Goal: Task Accomplishment & Management: Manage account settings

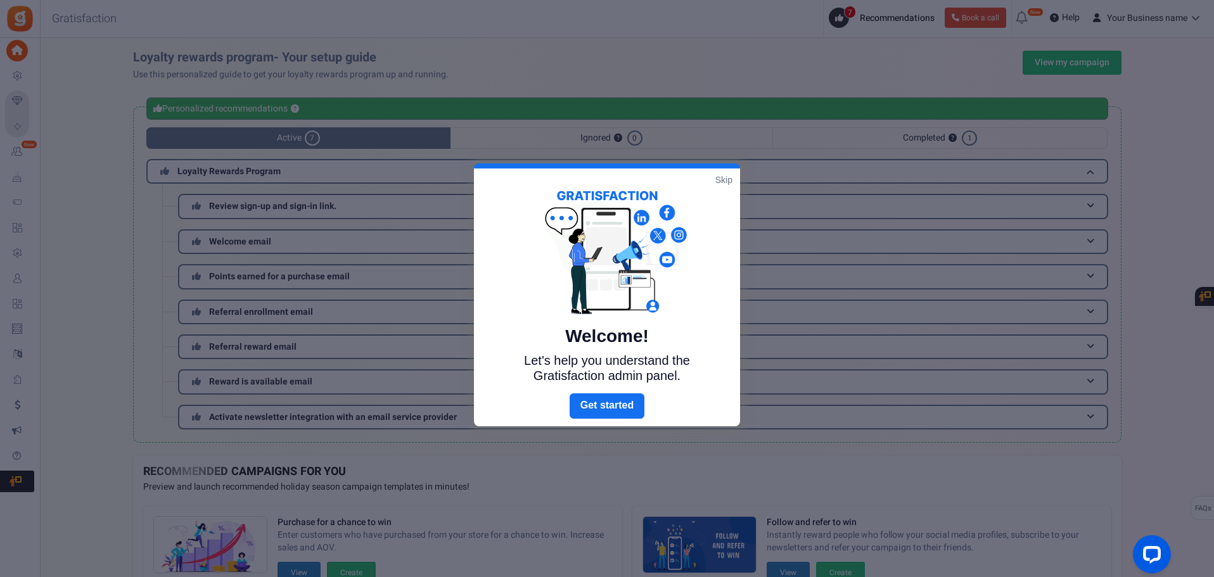
click at [728, 179] on link "Skip" at bounding box center [724, 180] width 17 height 13
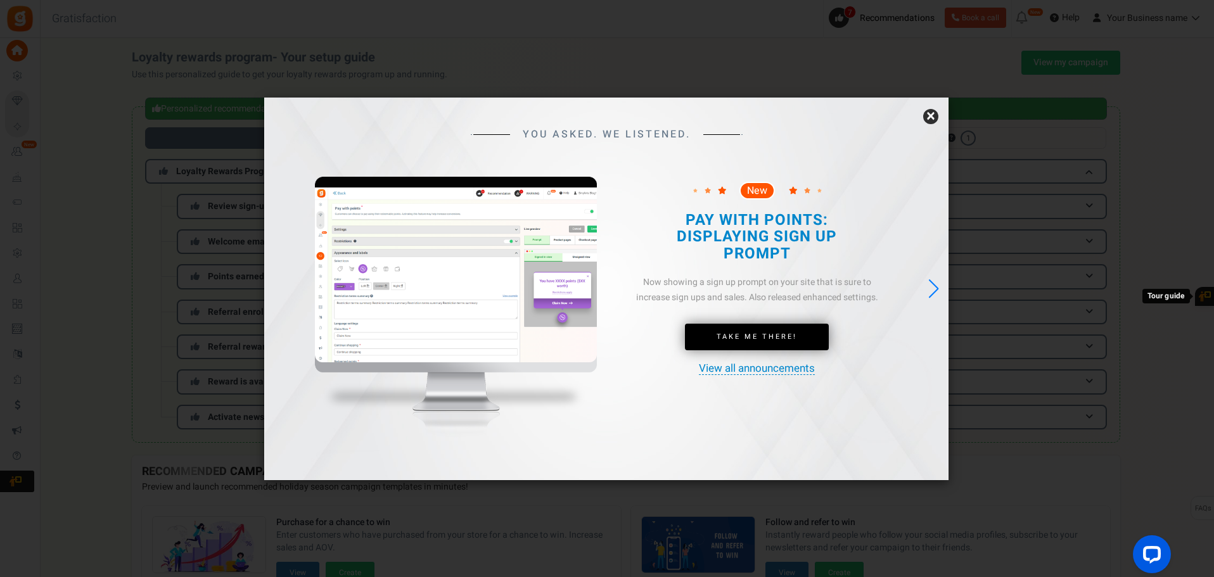
click at [930, 115] on link "×" at bounding box center [930, 116] width 15 height 15
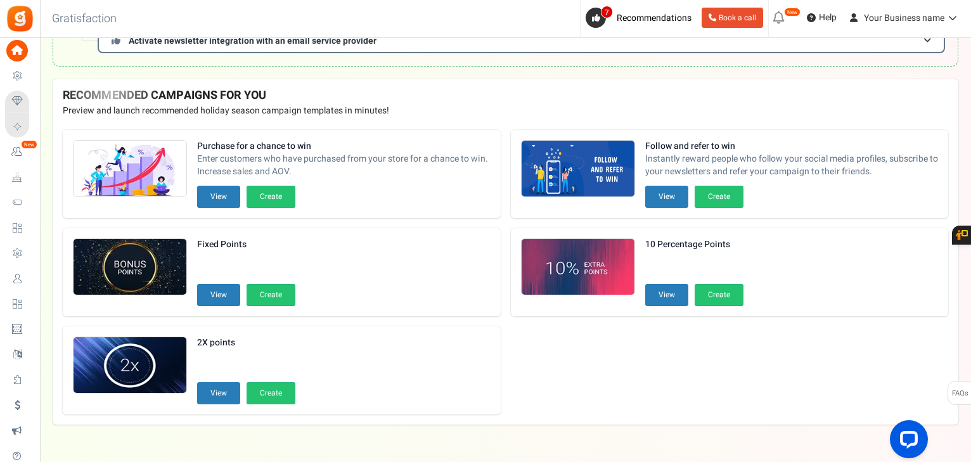
scroll to position [397, 0]
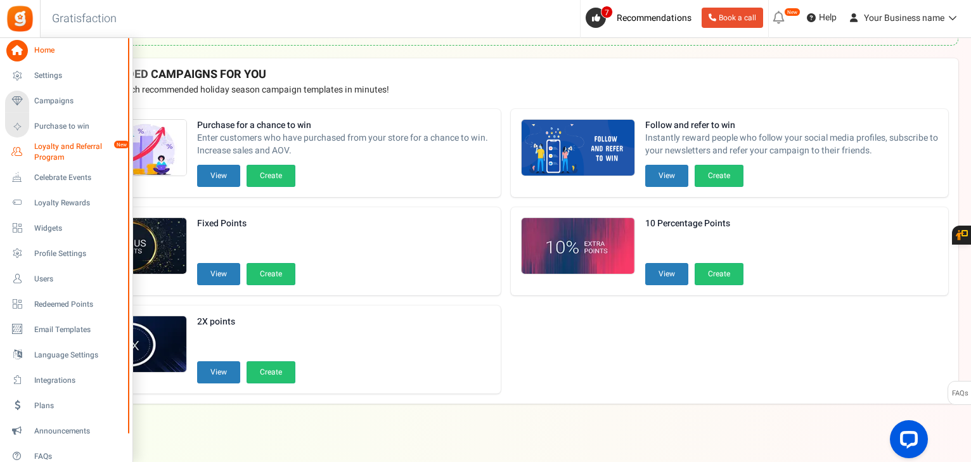
click at [63, 150] on span "Loyalty and Referral Program" at bounding box center [80, 152] width 93 height 22
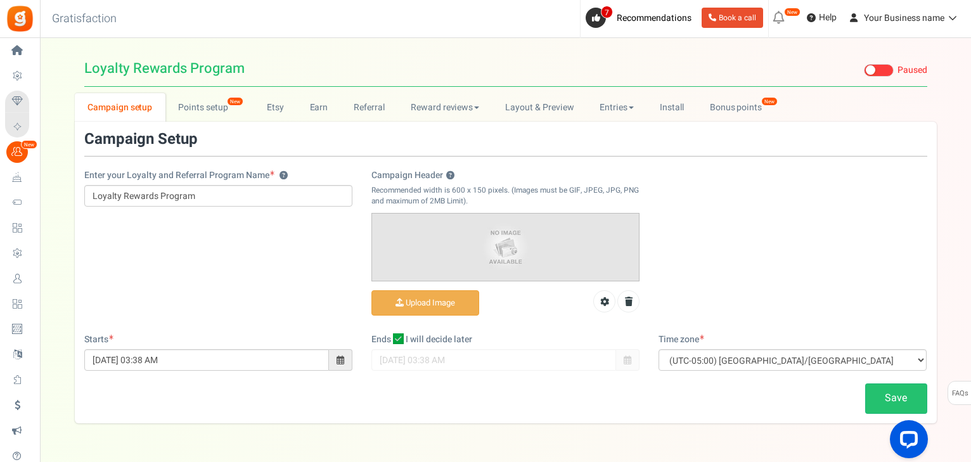
drag, startPoint x: 53, startPoint y: 16, endPoint x: 162, endPoint y: 25, distance: 109.9
click at [162, 25] on div "Back to Home Back to program setup Gratisfaction 0 WARNING 7 Recommendations Bo…" at bounding box center [504, 19] width 933 height 38
click at [106, 20] on h3 "Gratisfaction" at bounding box center [84, 18] width 93 height 25
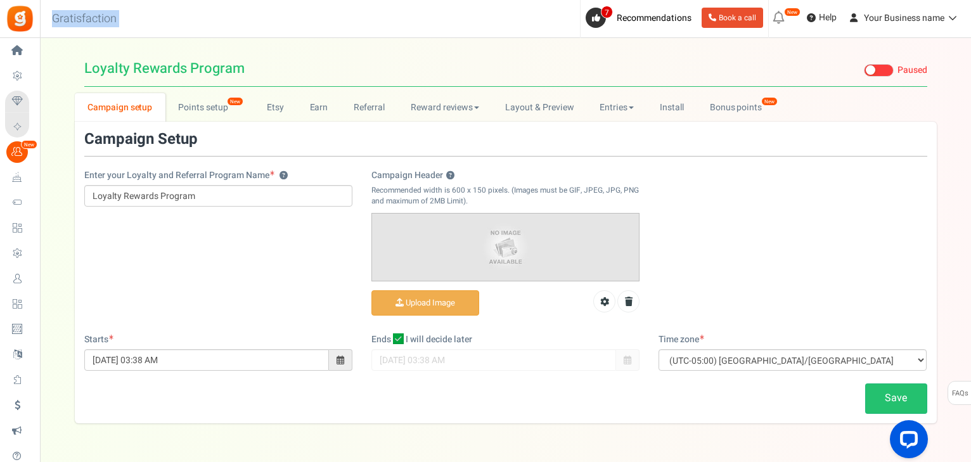
copy div "Gratisfaction 0 WARNING 7 Recommendations Book a call New [New!] Pay with point…"
click at [339, 360] on span at bounding box center [341, 360] width 8 height 9
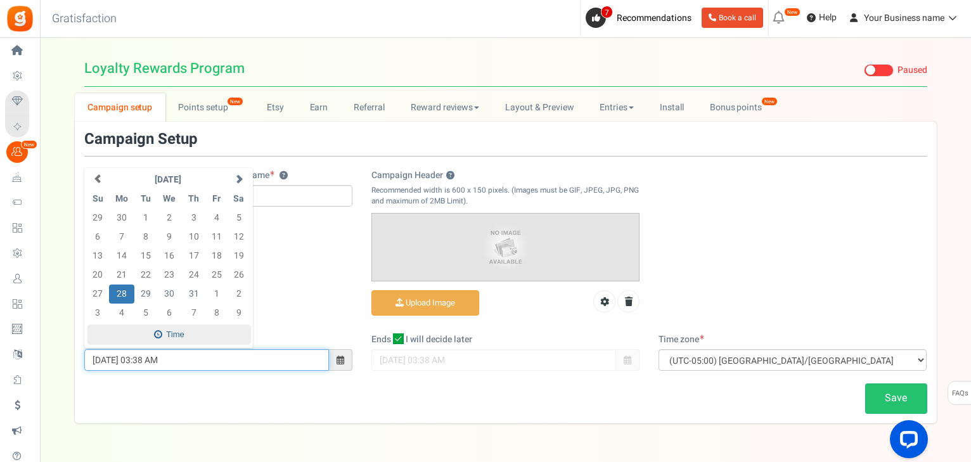
click at [175, 333] on span at bounding box center [169, 334] width 164 height 21
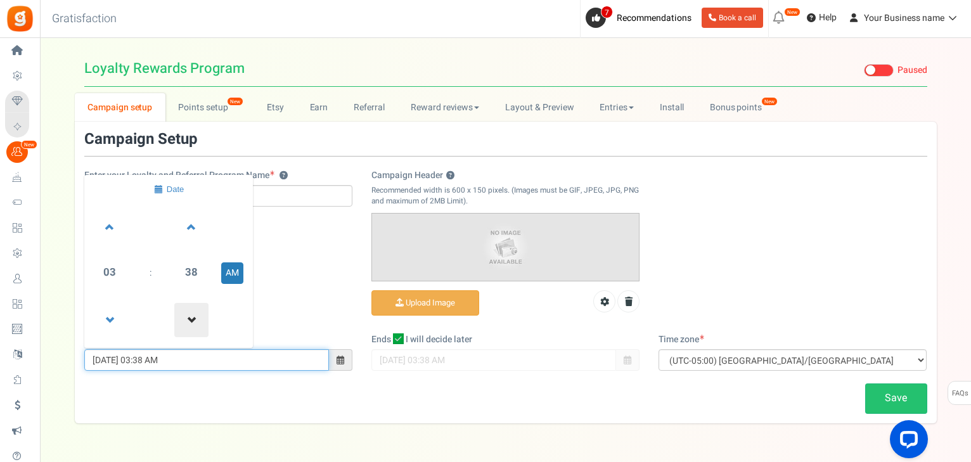
click at [193, 319] on span at bounding box center [191, 320] width 34 height 34
click at [231, 271] on button "AM" at bounding box center [232, 273] width 22 height 22
click at [117, 233] on span at bounding box center [110, 227] width 34 height 34
click at [104, 312] on span at bounding box center [110, 320] width 34 height 34
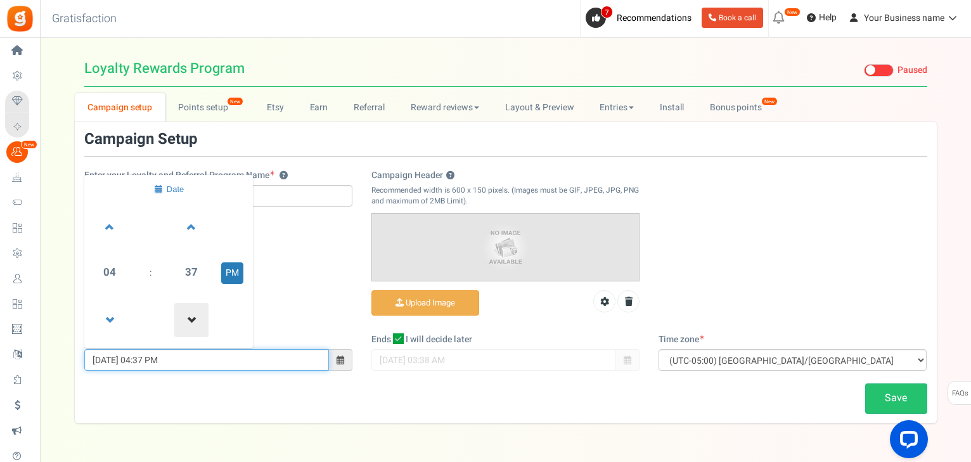
click at [183, 318] on span at bounding box center [191, 320] width 34 height 34
click at [191, 271] on span "36" at bounding box center [191, 272] width 34 height 34
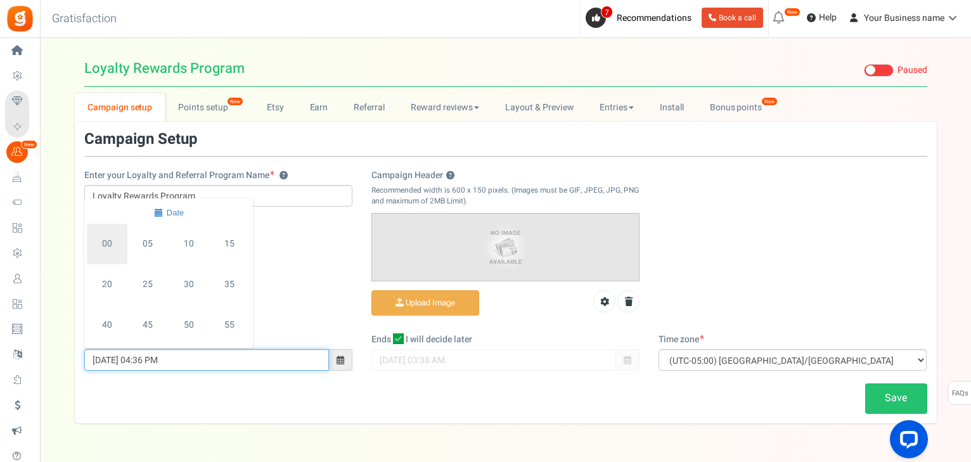
click at [119, 247] on td "00" at bounding box center [107, 244] width 41 height 41
type input "[DATE] 04:00 PM"
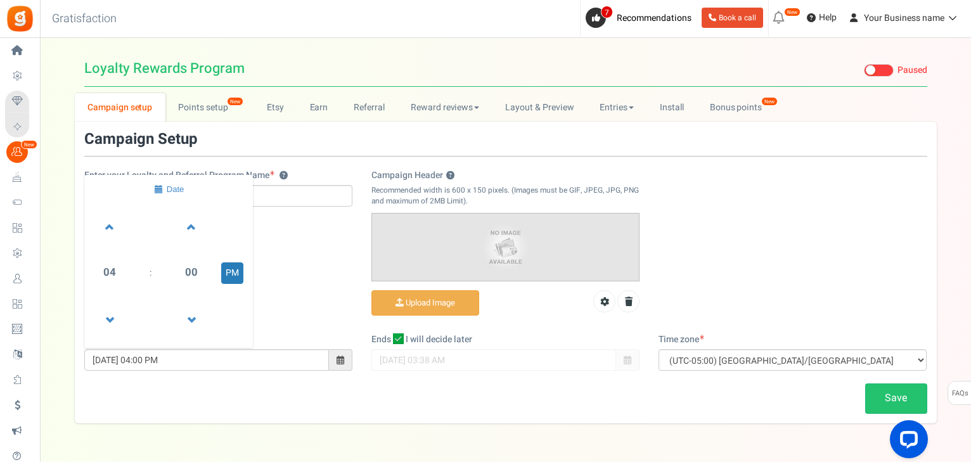
click at [271, 393] on div "Save" at bounding box center [506, 398] width 862 height 30
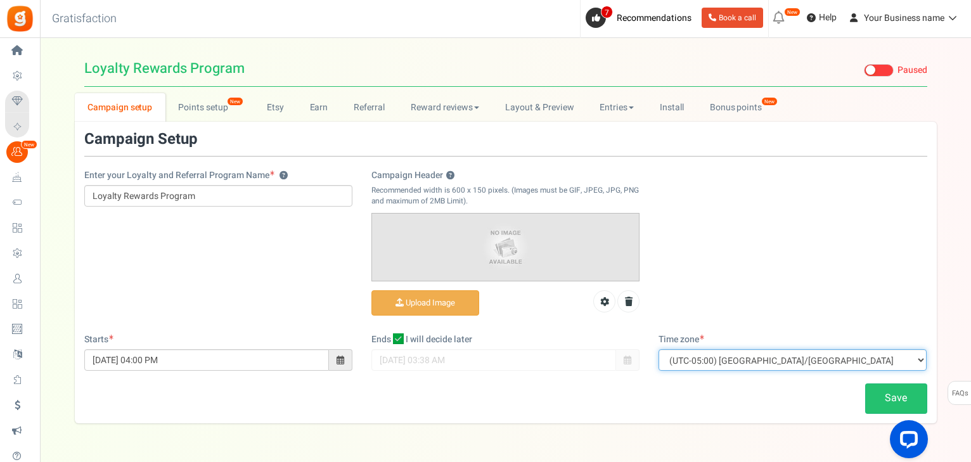
click at [818, 363] on select "(UTC-11:00) Pacific/[GEOGRAPHIC_DATA] (UTC-11:00) [GEOGRAPHIC_DATA]/[GEOGRAPHIC…" at bounding box center [792, 360] width 268 height 22
click at [757, 383] on div "Save" at bounding box center [506, 398] width 862 height 30
click at [208, 104] on link "Points setup New" at bounding box center [209, 107] width 88 height 29
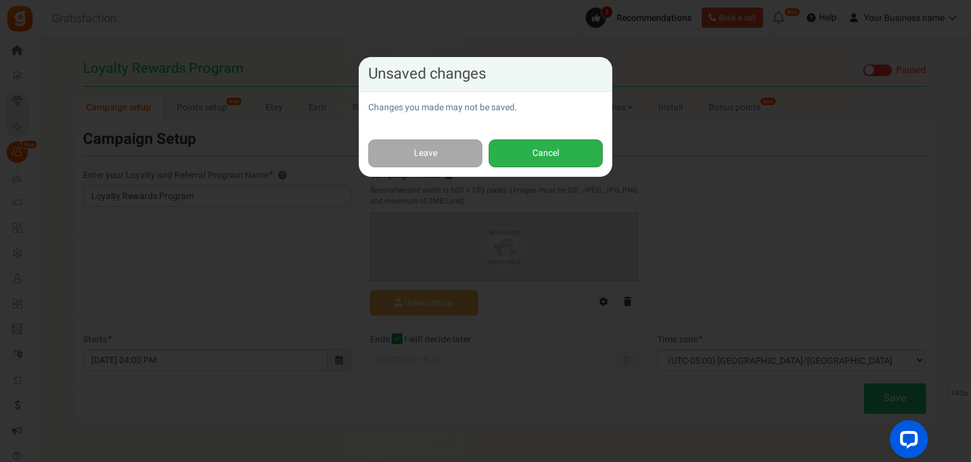
click at [532, 154] on button "Cancel" at bounding box center [546, 153] width 114 height 29
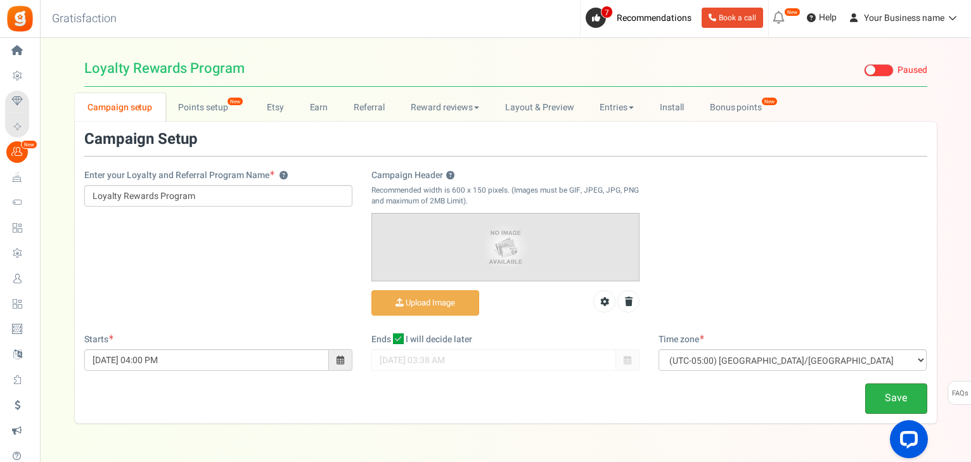
click at [880, 395] on link "Save" at bounding box center [896, 398] width 62 height 30
click at [206, 105] on link "Points setup New" at bounding box center [209, 107] width 88 height 29
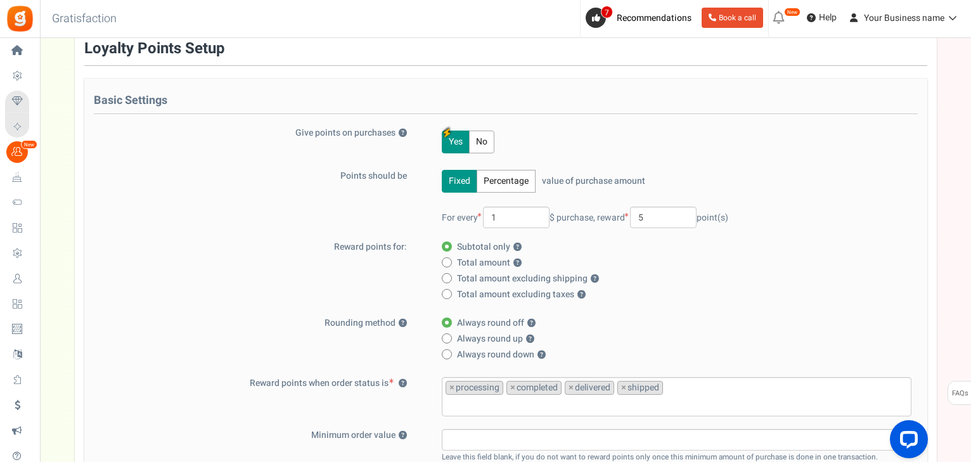
scroll to position [108, 0]
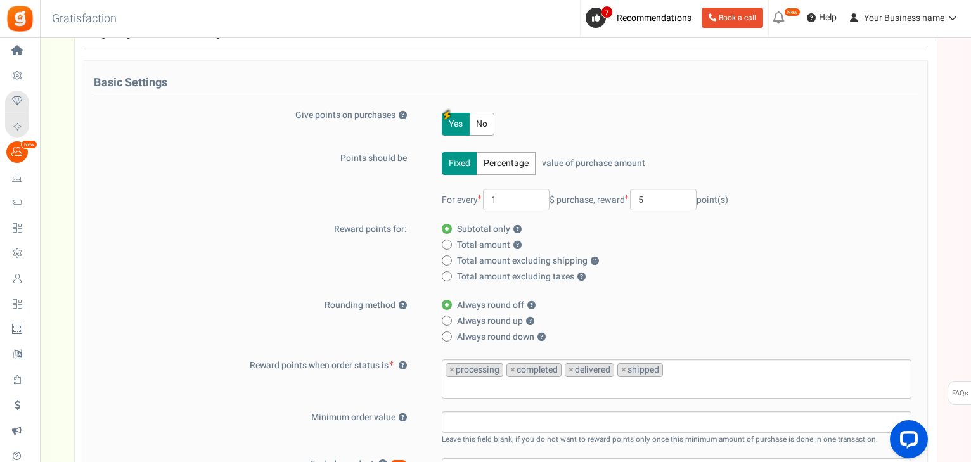
click at [453, 125] on button "Yes" at bounding box center [456, 124] width 28 height 23
click at [482, 123] on button "No" at bounding box center [481, 124] width 25 height 23
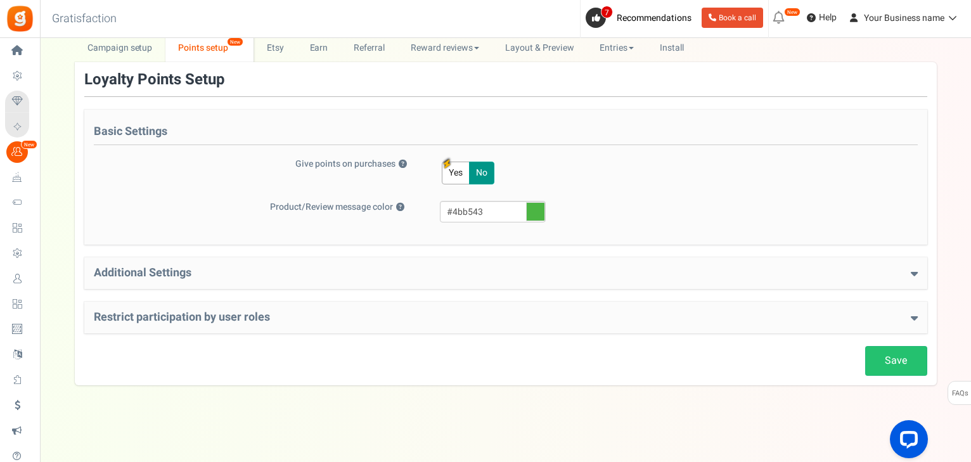
scroll to position [58, 0]
click at [462, 167] on button "Yes" at bounding box center [456, 174] width 28 height 23
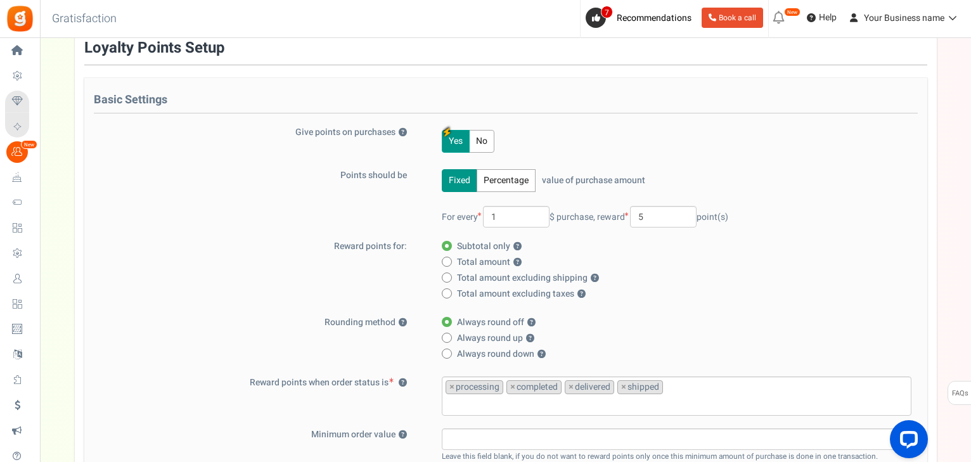
scroll to position [109, 0]
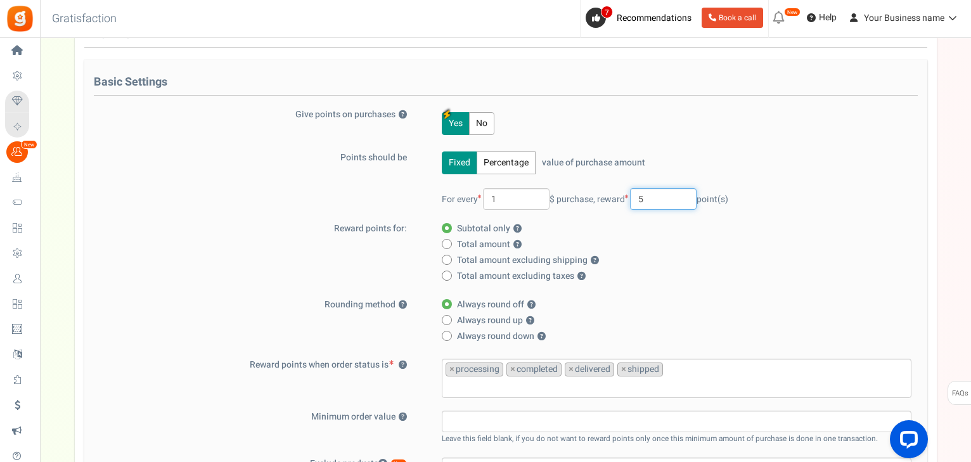
drag, startPoint x: 669, startPoint y: 191, endPoint x: 637, endPoint y: 196, distance: 32.0
click at [637, 196] on input "5" at bounding box center [663, 199] width 67 height 22
click at [805, 215] on div "Fixed Percentage value of purchase amount 100 % of purchase amount. For every 1…" at bounding box center [668, 186] width 486 height 71
drag, startPoint x: 662, startPoint y: 199, endPoint x: 626, endPoint y: 196, distance: 36.9
click at [626, 196] on span "reward 1 point(s)" at bounding box center [662, 199] width 131 height 13
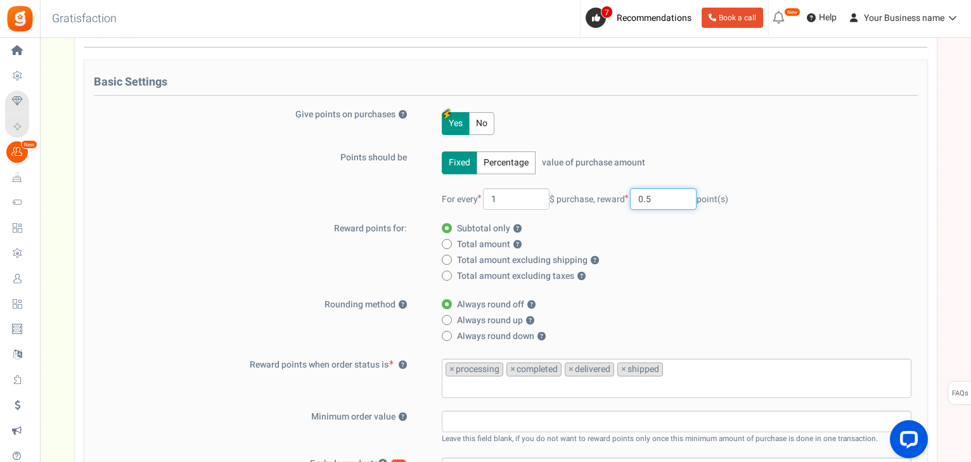
type input "0.5"
click at [700, 160] on div "Fixed Percentage value of purchase amount 100 % of purchase amount. For every 1…" at bounding box center [668, 186] width 486 height 71
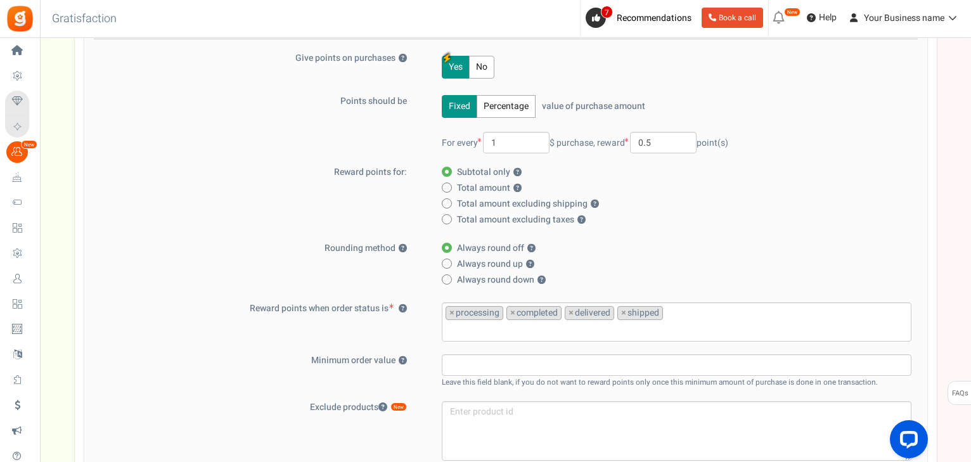
scroll to position [210, 0]
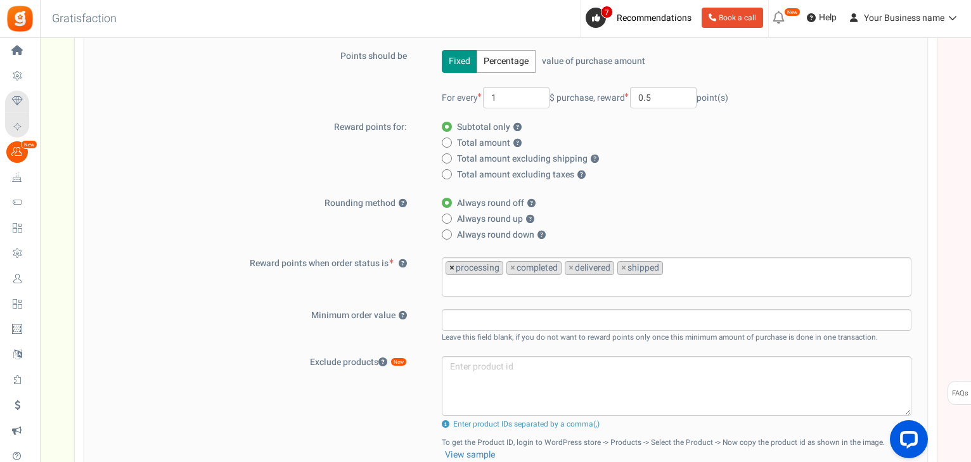
click at [451, 268] on span "×" at bounding box center [451, 268] width 5 height 13
select select "completed"
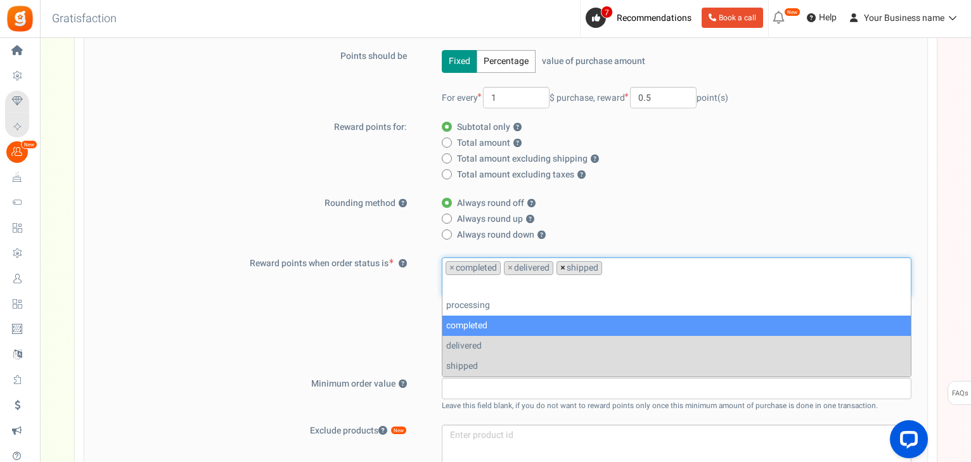
click at [563, 267] on span "×" at bounding box center [562, 268] width 5 height 13
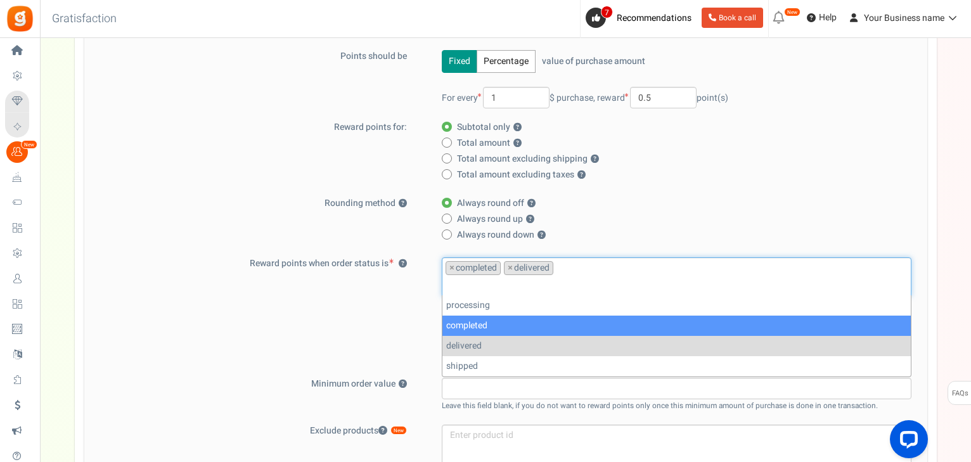
click at [390, 301] on div "Reward points when order status is ? processing completed delivered shipped × c…" at bounding box center [506, 311] width 824 height 108
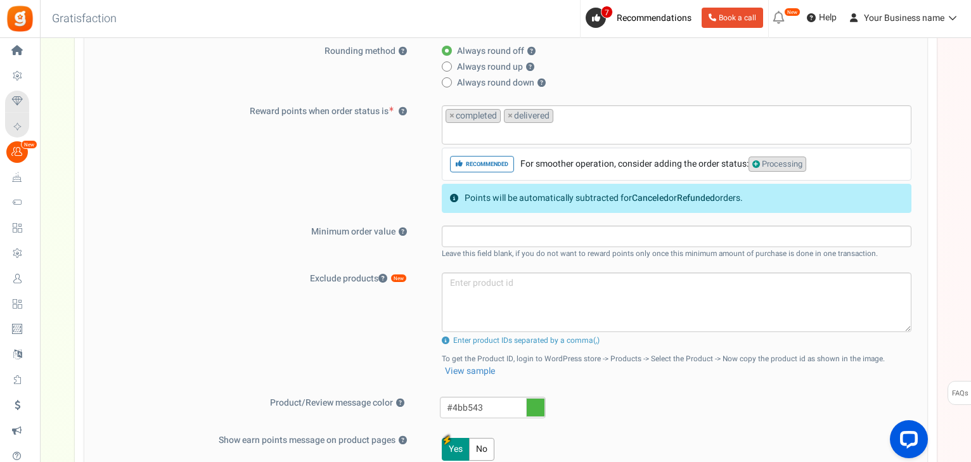
scroll to position [413, 0]
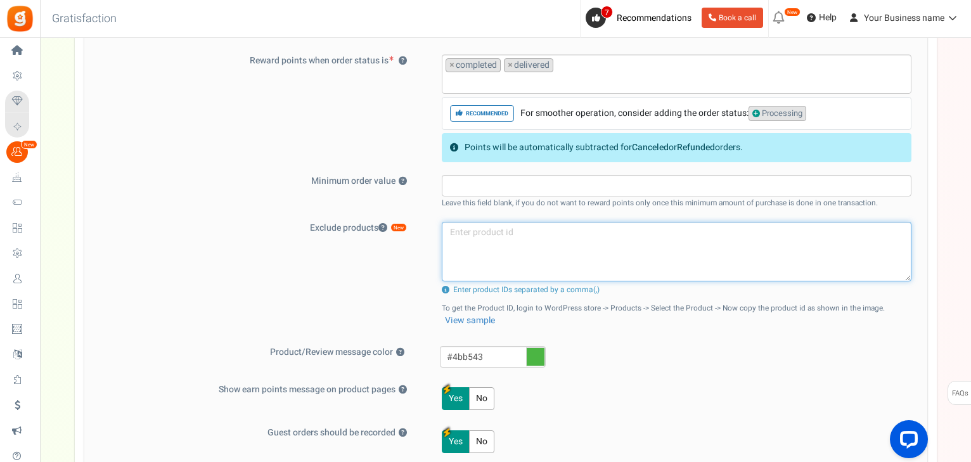
click at [516, 247] on textarea at bounding box center [677, 252] width 470 height 60
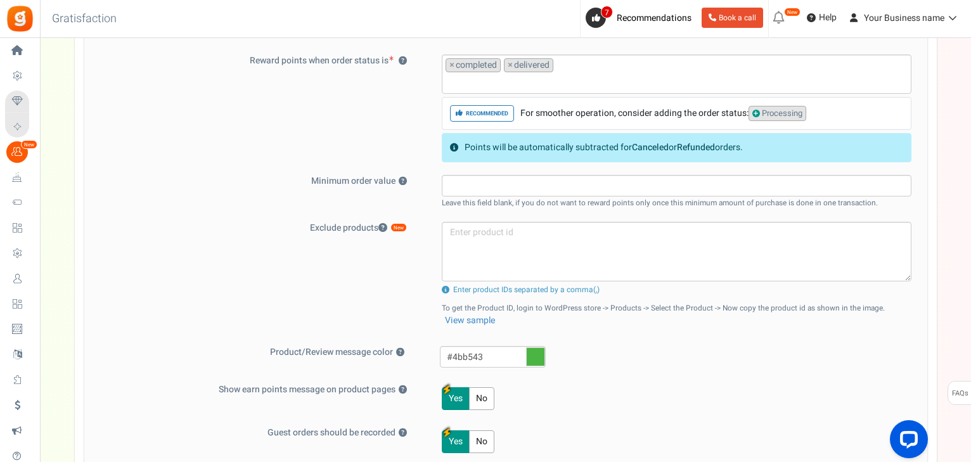
click at [397, 273] on div "Exclude products New Product exclusion limit exceeded. Please contact us to add…" at bounding box center [506, 278] width 824 height 112
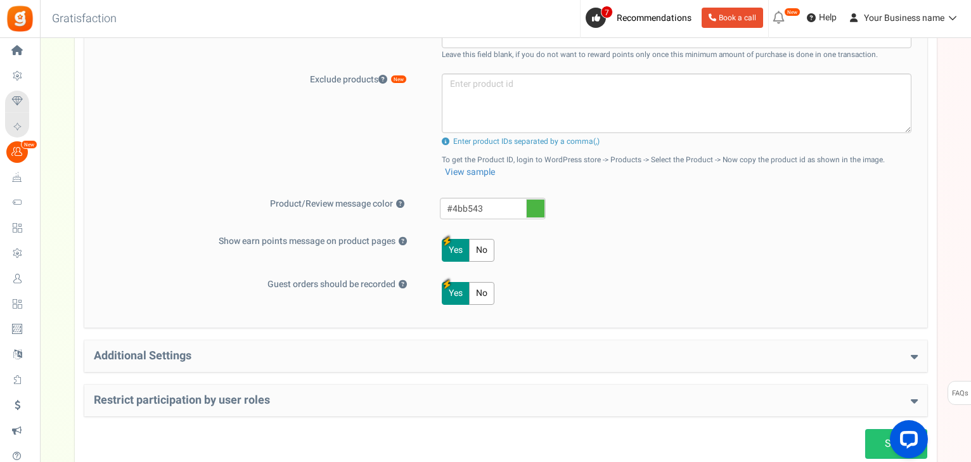
scroll to position [641, 0]
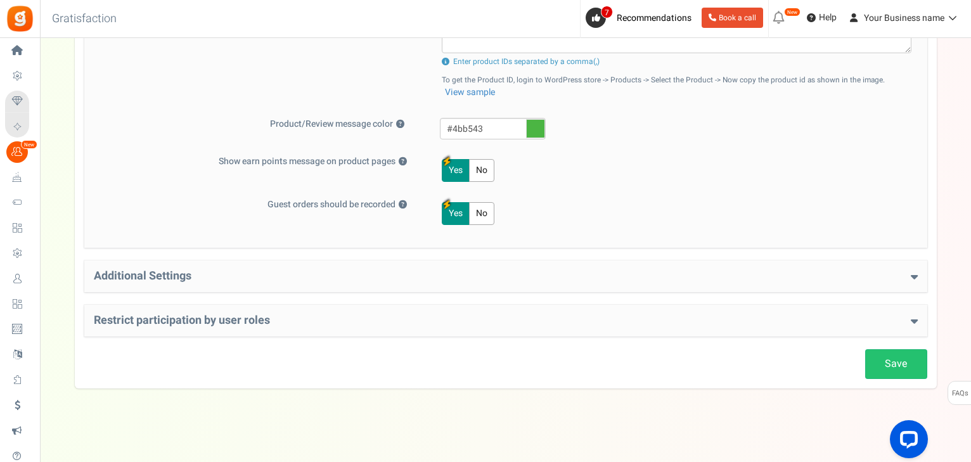
click at [828, 276] on h4 "Additional Settings" at bounding box center [506, 276] width 824 height 13
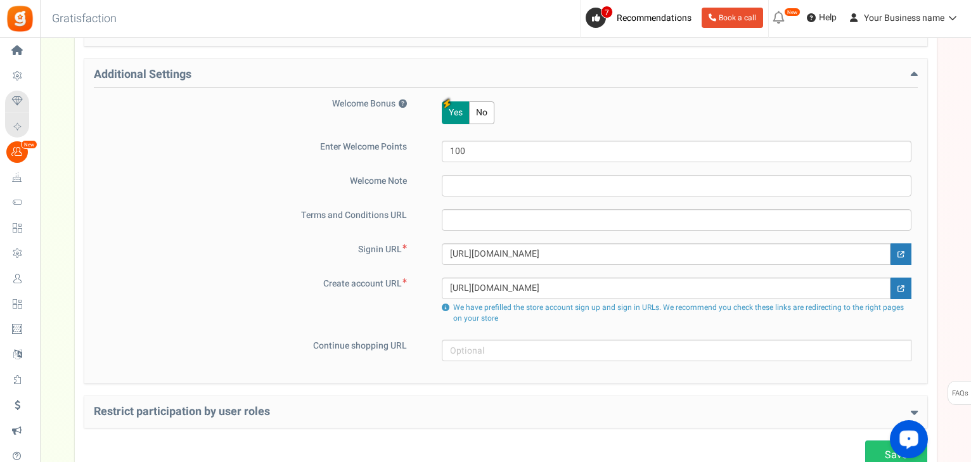
scroll to position [934, 0]
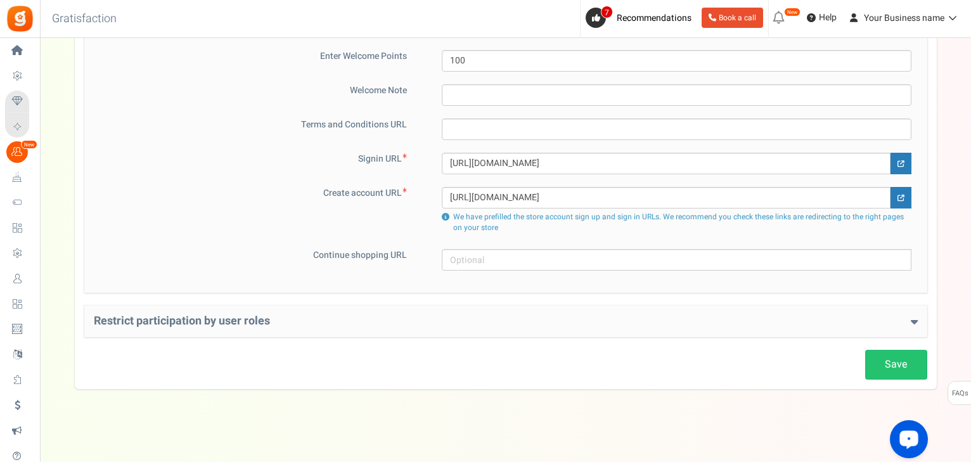
click at [909, 309] on div "Restrict participation by user roles Restrict user roles from participating in …" at bounding box center [505, 321] width 843 height 32
click at [908, 315] on h4 "Restrict participation by user roles" at bounding box center [506, 321] width 824 height 13
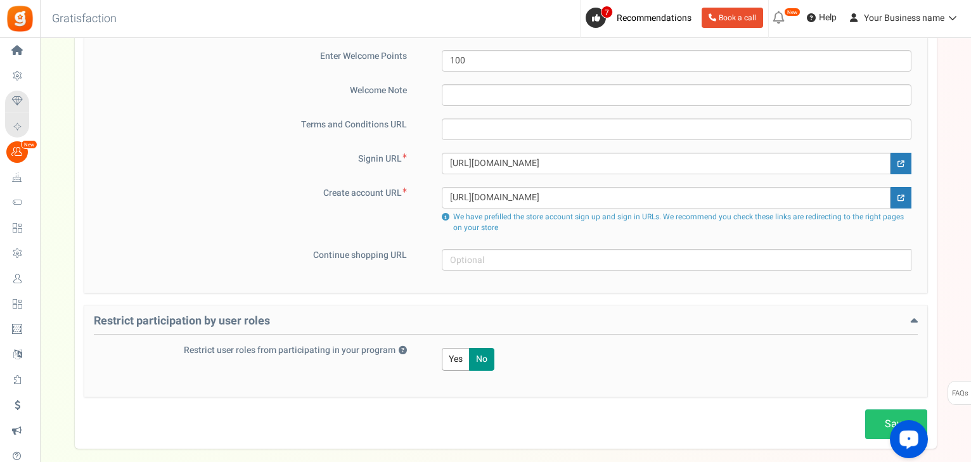
click at [908, 315] on h4 "Restrict participation by user roles" at bounding box center [506, 325] width 824 height 20
